Goal: Navigation & Orientation: Find specific page/section

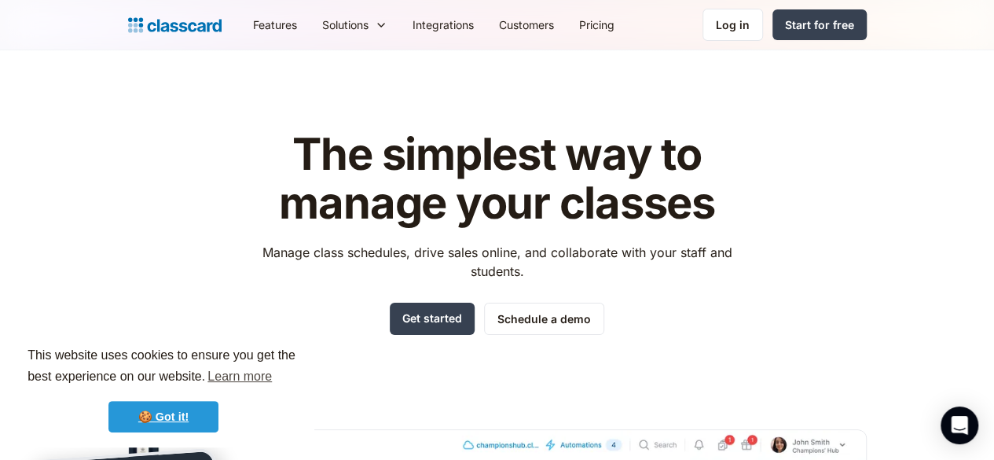
click at [164, 413] on link "🍪 Got it!" at bounding box center [163, 416] width 110 height 31
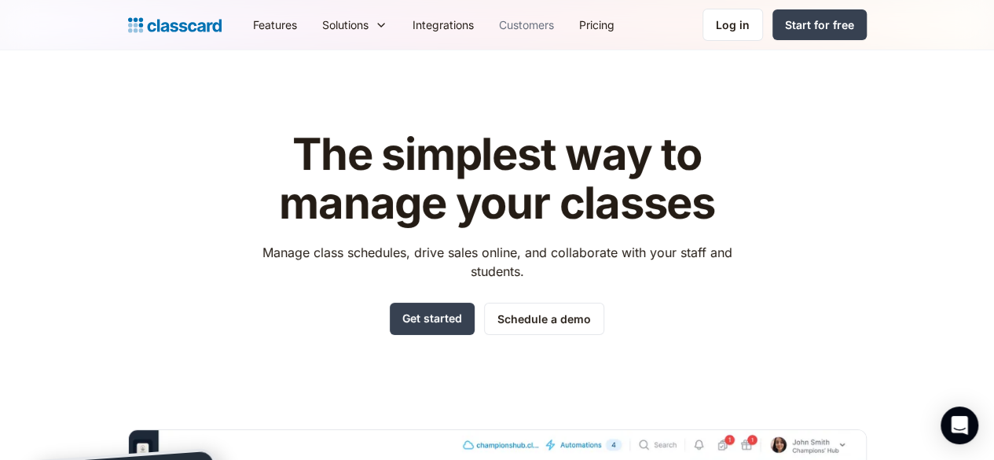
click at [487, 26] on link "Customers" at bounding box center [527, 24] width 80 height 35
